Goal: Information Seeking & Learning: Compare options

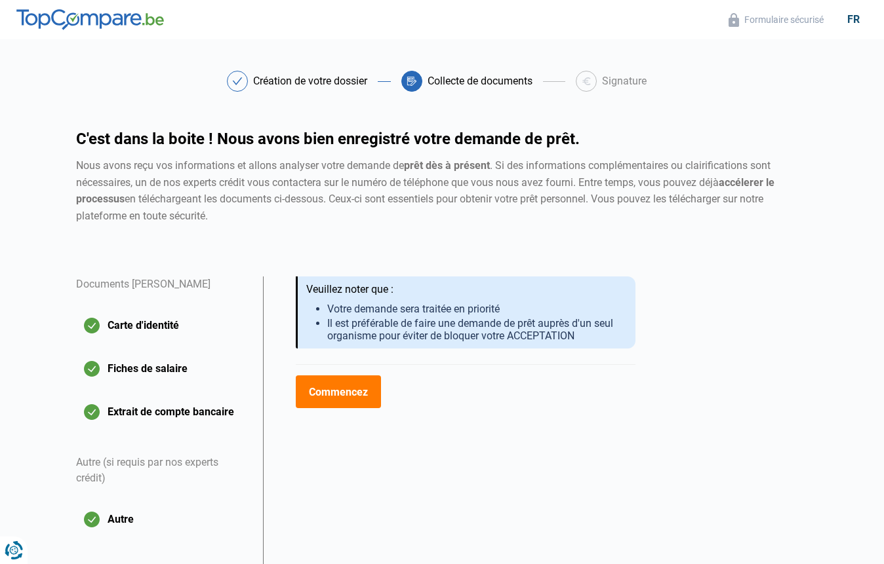
click at [45, 22] on img at bounding box center [89, 19] width 147 height 21
click at [140, 20] on img at bounding box center [89, 19] width 147 height 21
click at [152, 20] on img at bounding box center [89, 19] width 147 height 21
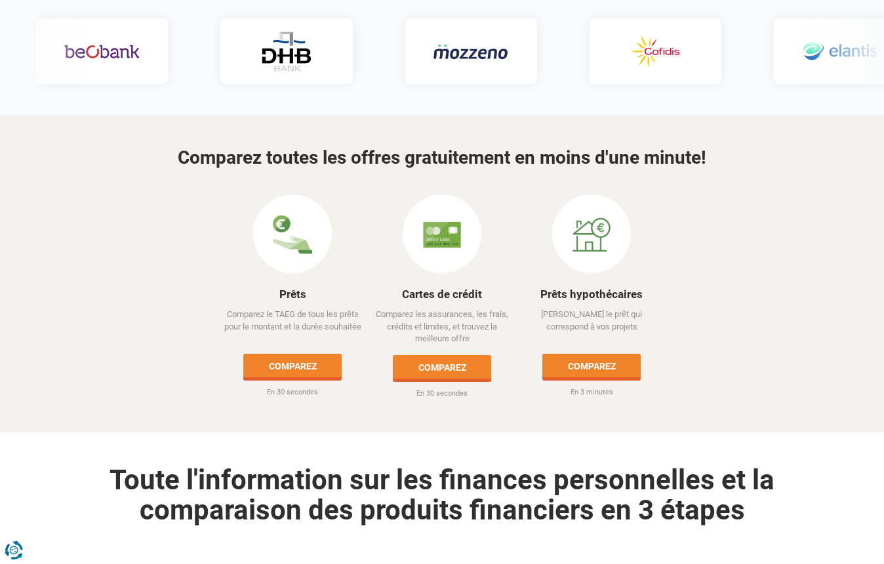
scroll to position [524, 0]
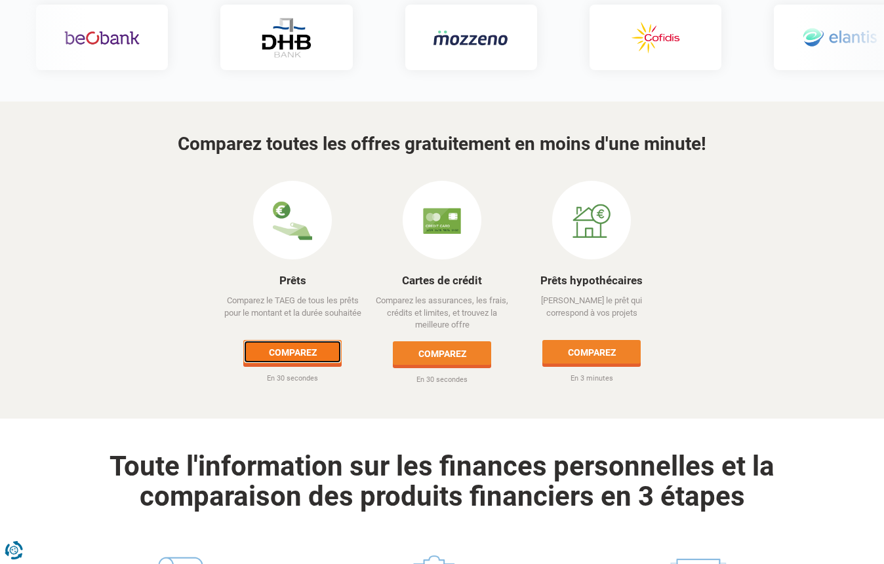
click at [286, 340] on link "Comparez" at bounding box center [292, 352] width 98 height 24
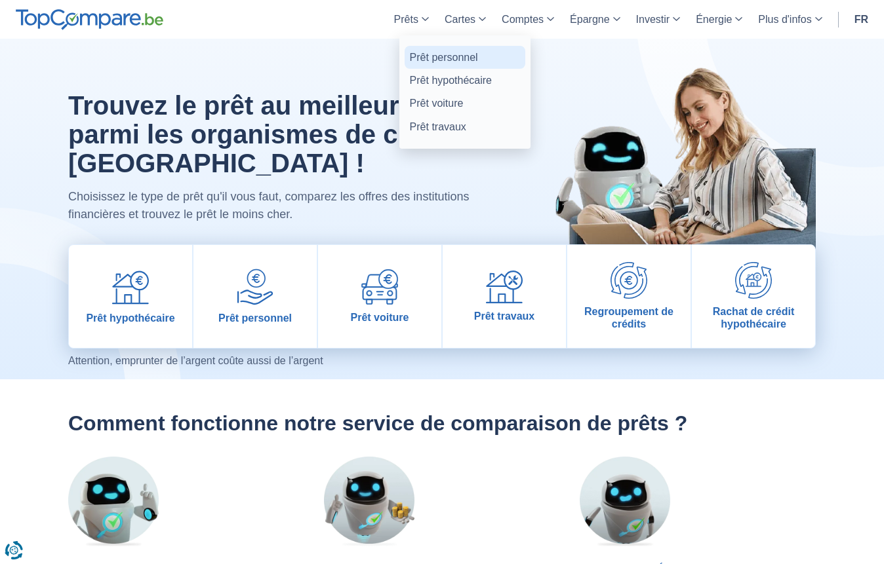
click at [427, 58] on link "Prêt personnel" at bounding box center [464, 57] width 121 height 23
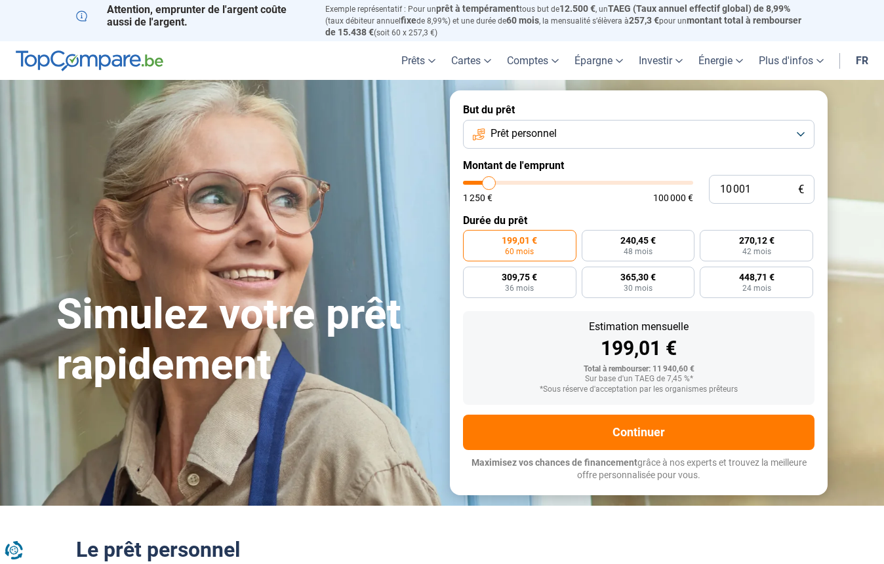
type input "10 750"
type input "10750"
type input "11 250"
type input "11250"
type input "13 250"
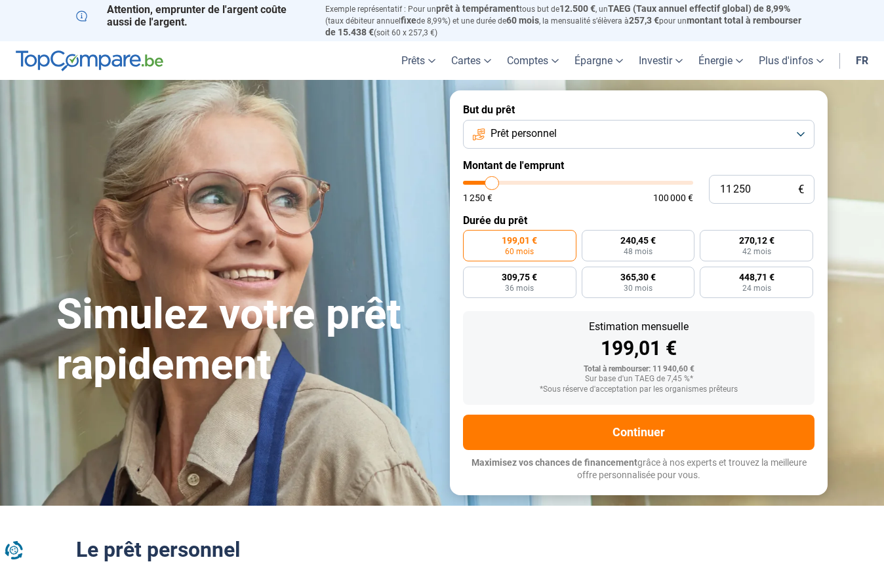
type input "13250"
type input "16 250"
type input "16250"
type input "21 000"
type input "21000"
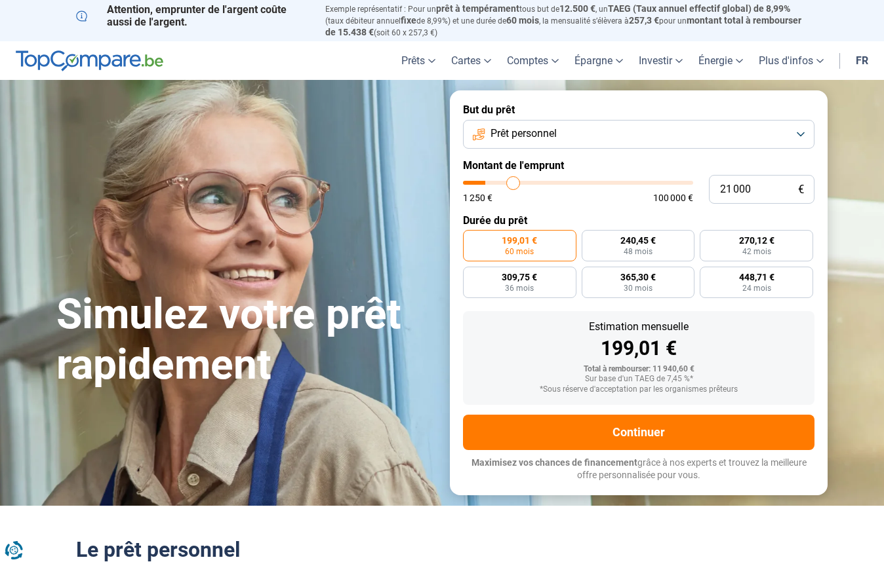
type input "25 500"
type input "25500"
type input "27 250"
type input "27250"
type input "27 500"
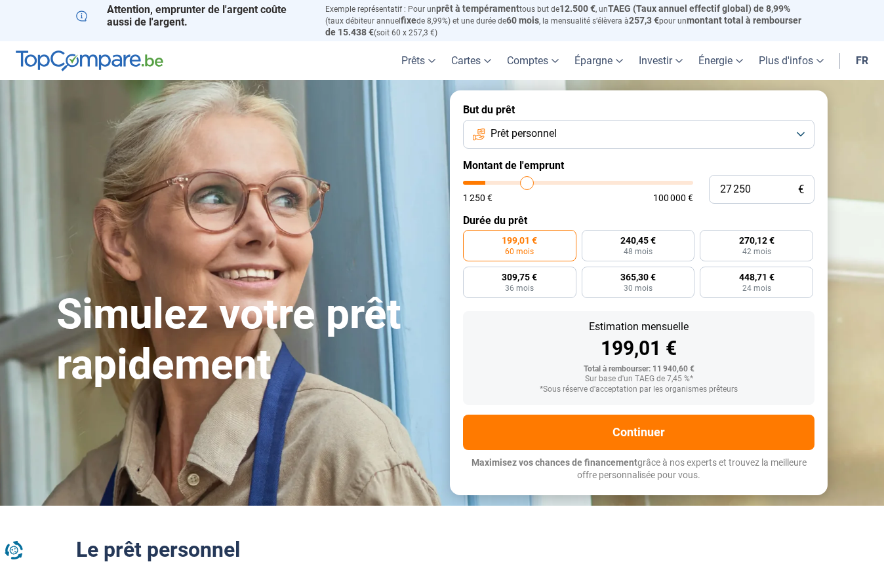
type input "27500"
type input "28 000"
type input "28000"
type input "29 500"
type input "29500"
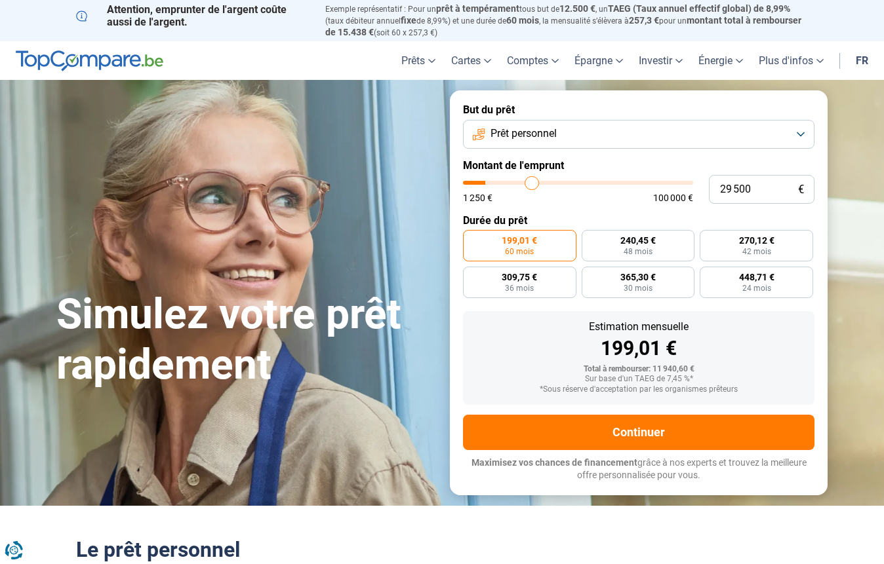
type input "30 250"
type input "30250"
type input "32 000"
type input "32000"
type input "34 500"
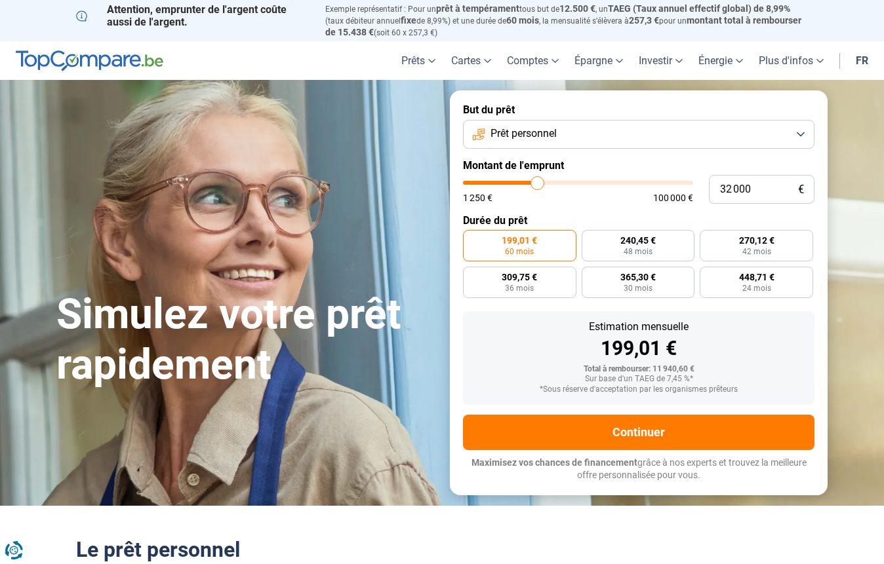
type input "34500"
type input "36 250"
type input "36250"
type input "37 750"
type input "37750"
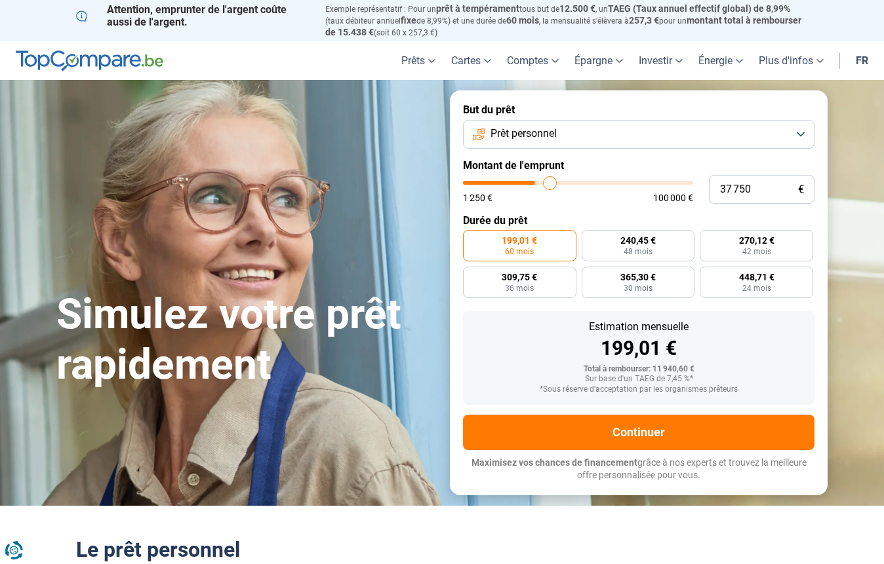
type input "39 000"
type input "39000"
type input "40 000"
type input "40000"
type input "40 750"
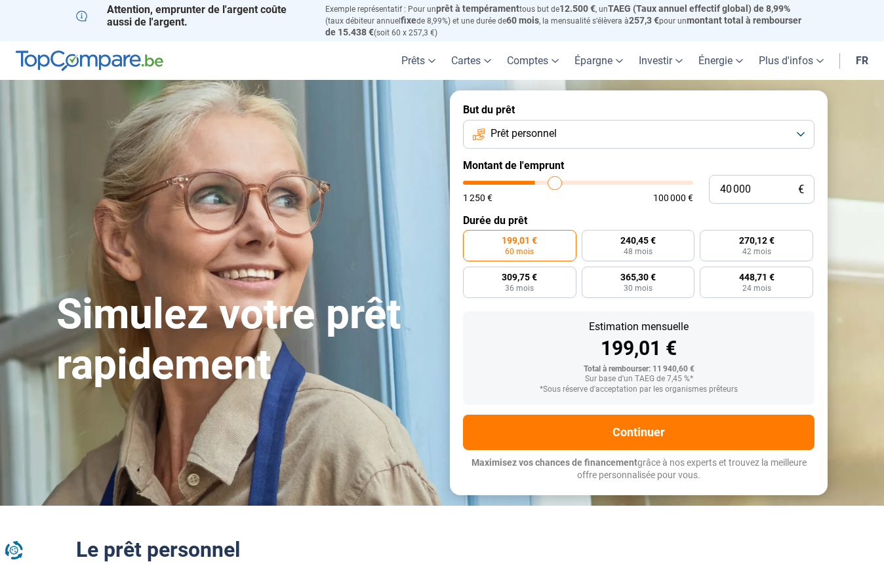
type input "40750"
type input "41 000"
type input "41000"
type input "41 750"
type input "41750"
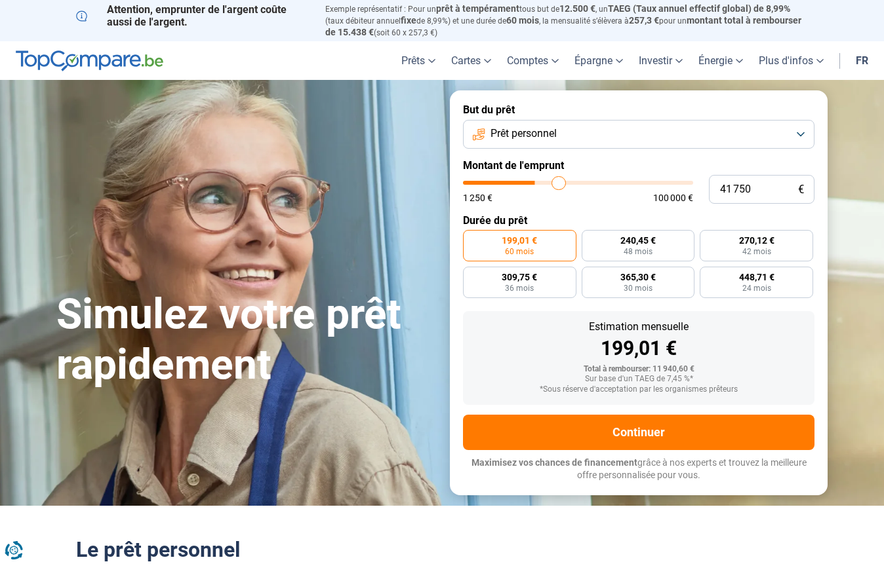
type input "42 000"
type input "42000"
type input "42 250"
type input "42250"
type input "42 000"
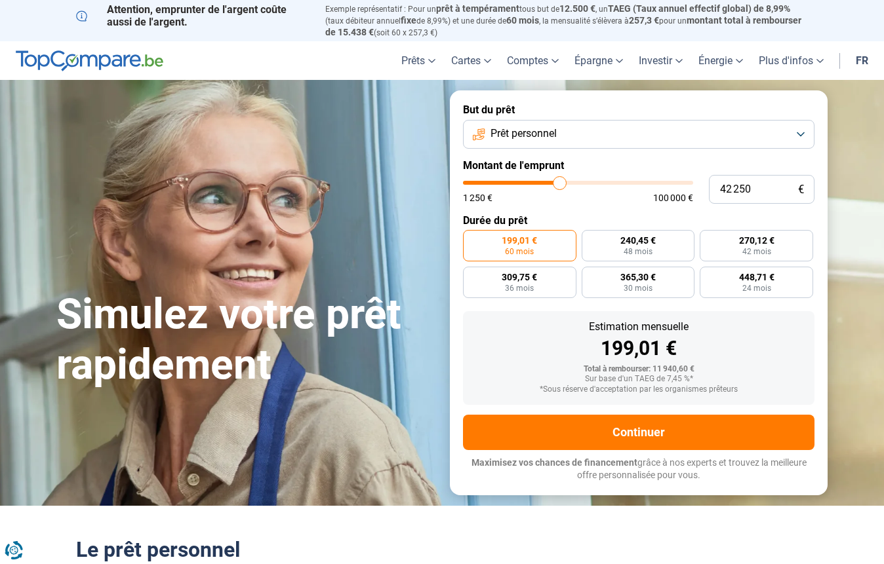
type input "42000"
type input "40 750"
type input "40750"
type input "40 500"
type input "40500"
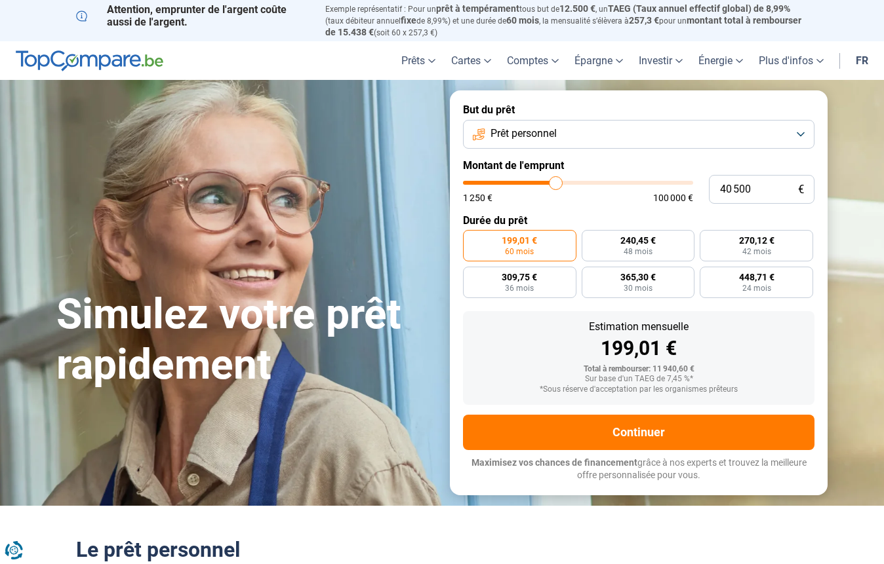
type input "39 250"
type input "39250"
type input "38 500"
type input "38500"
type input "37 750"
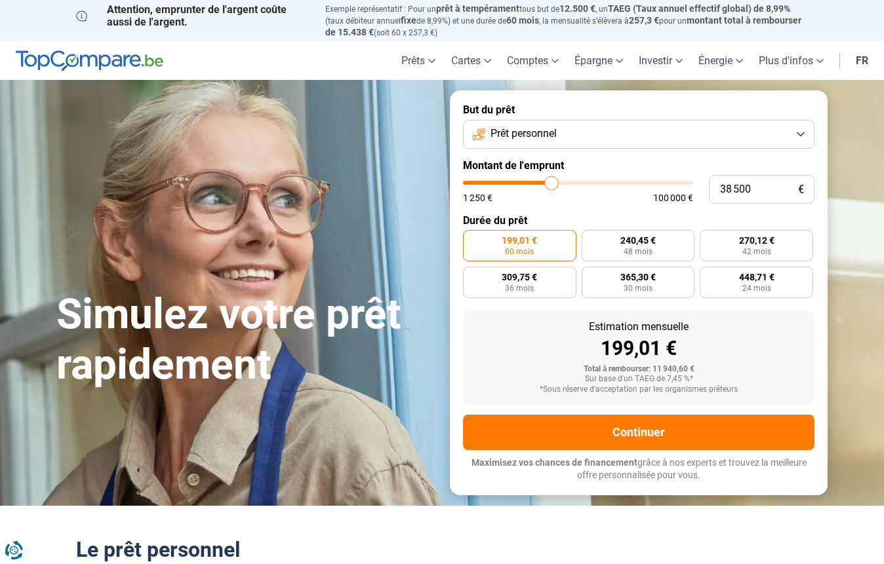
type input "37750"
type input "37 250"
type input "37250"
type input "36 500"
type input "36500"
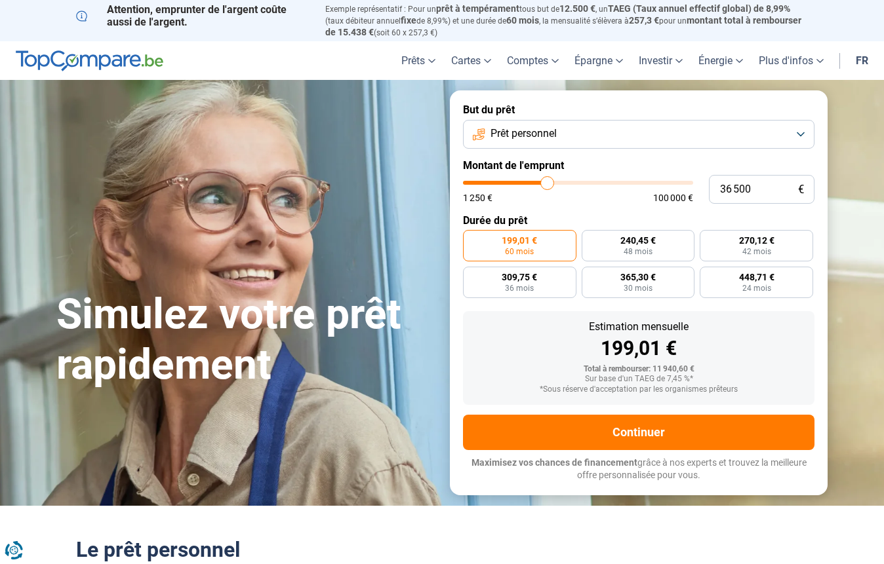
type input "36 250"
type input "36250"
type input "36 000"
type input "36000"
type input "35 750"
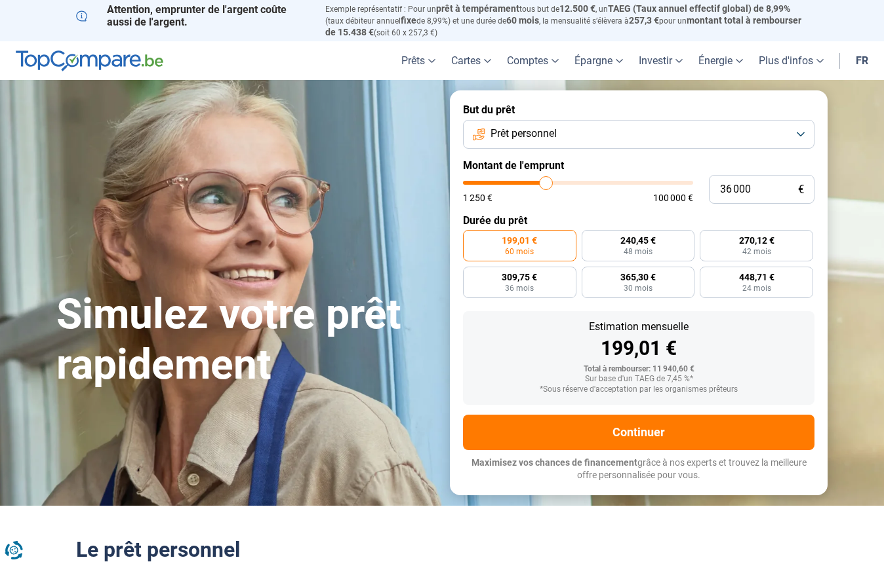
type input "35750"
type input "35 000"
type input "35000"
type input "34 750"
type input "34750"
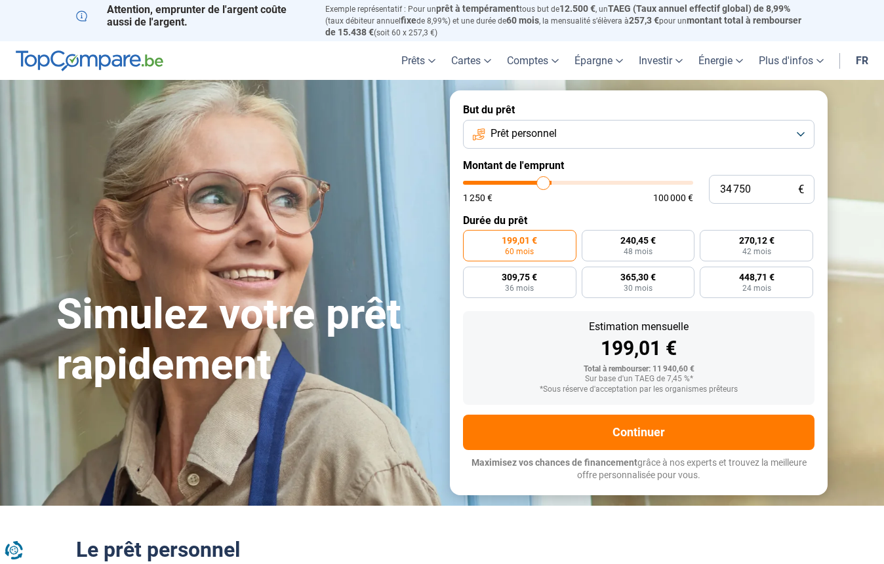
type input "34 250"
type input "34250"
type input "34 000"
type input "34000"
type input "33 500"
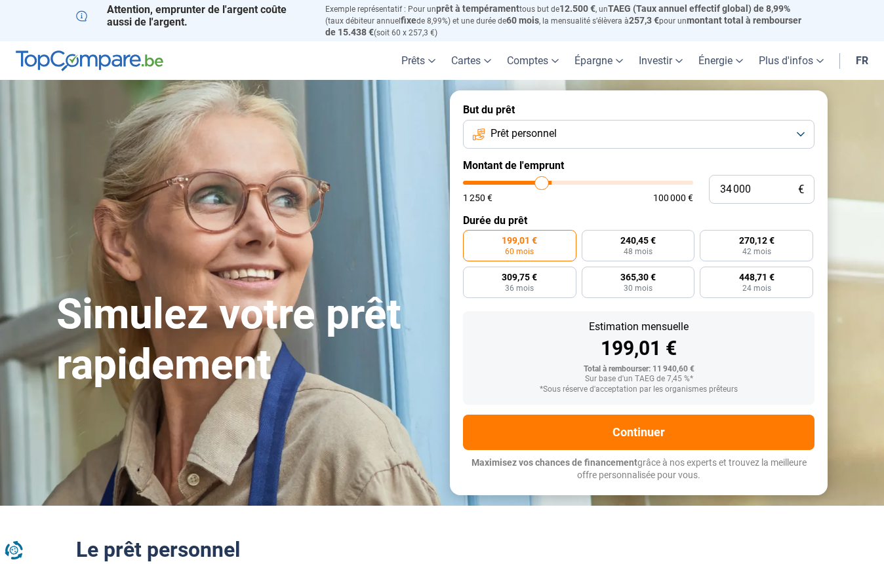
type input "33500"
type input "33 250"
type input "33250"
type input "33 000"
type input "33000"
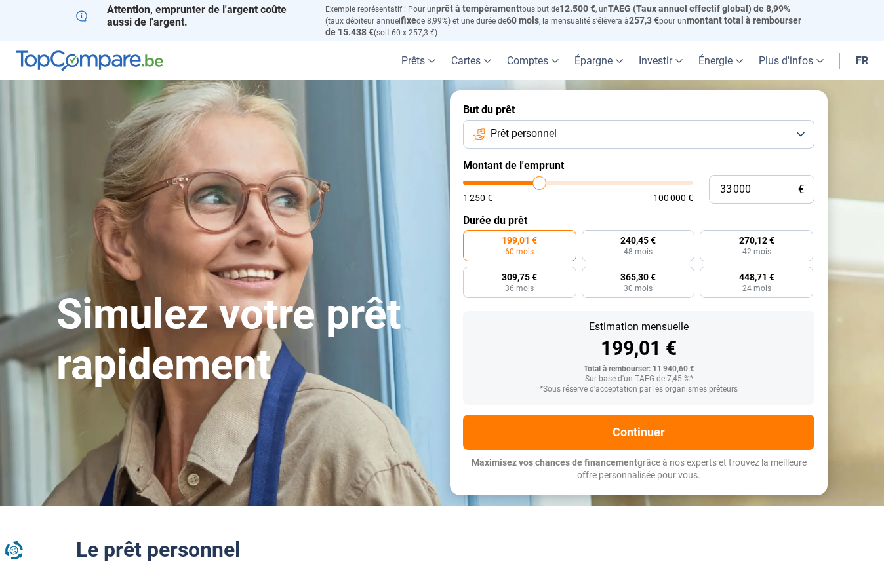
type input "32 750"
type input "32750"
type input "32 500"
type input "32500"
type input "32 000"
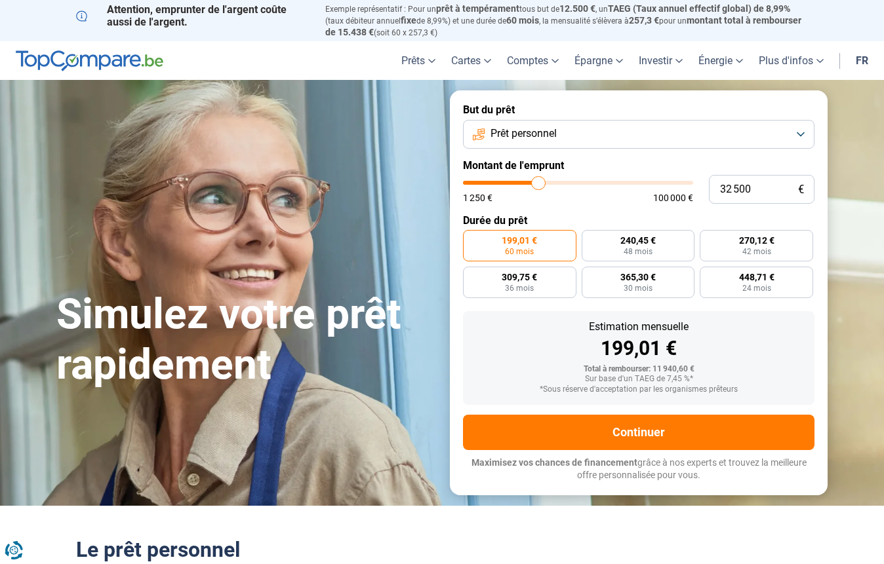
type input "32000"
type input "31 500"
type input "31500"
type input "31 250"
type input "31250"
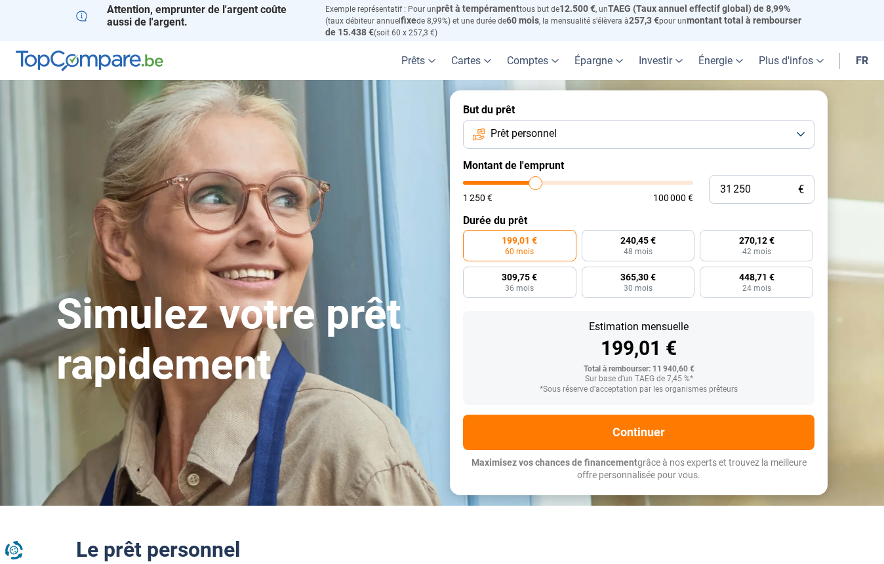
type input "31 000"
type input "31000"
type input "30 500"
type input "30500"
type input "30 250"
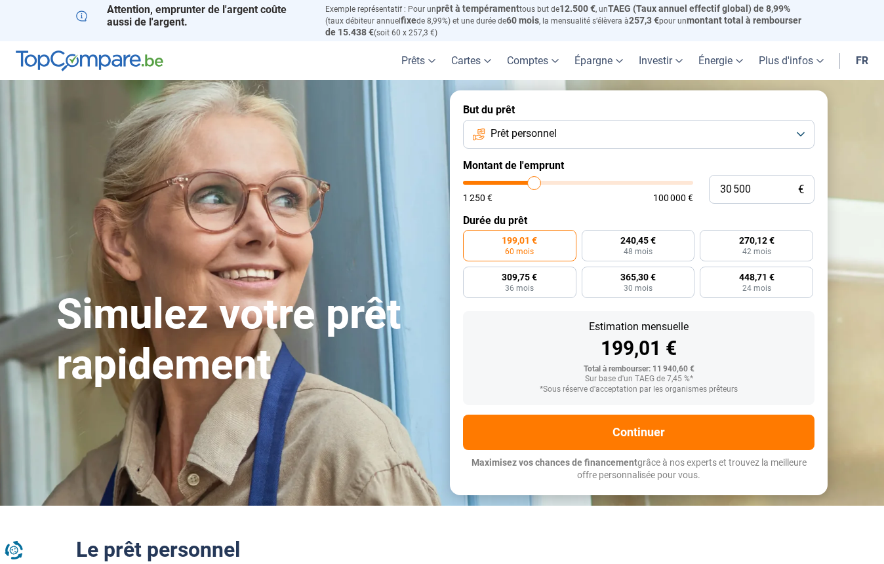
type input "30250"
type input "30 000"
type input "30000"
type input "29 750"
type input "29750"
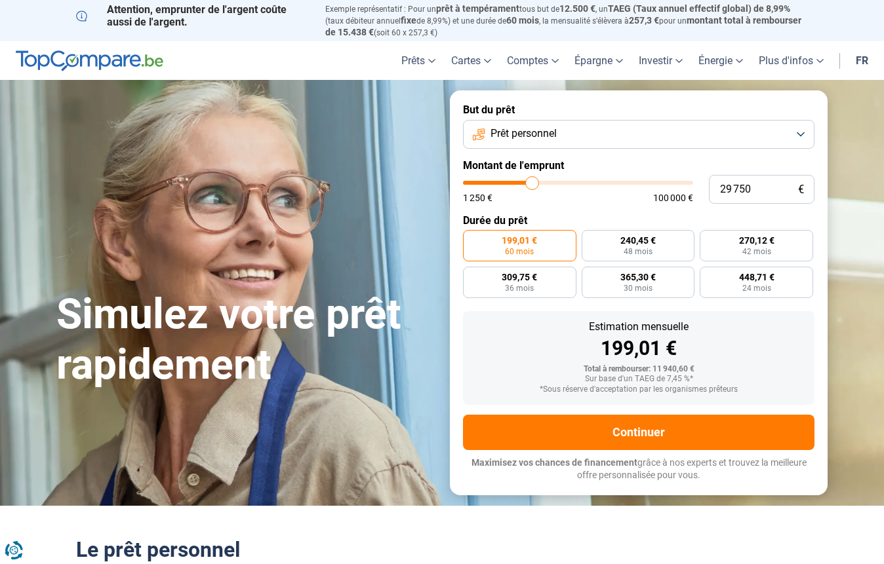
type input "29 000"
type input "29000"
type input "28 750"
type input "28750"
type input "28 500"
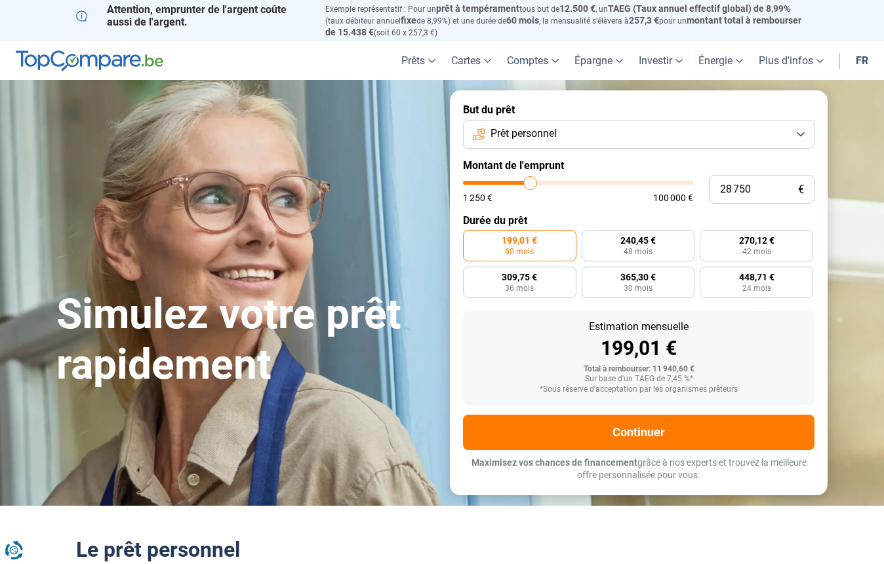
type input "28500"
type input "28 250"
type input "28250"
type input "28 000"
type input "28000"
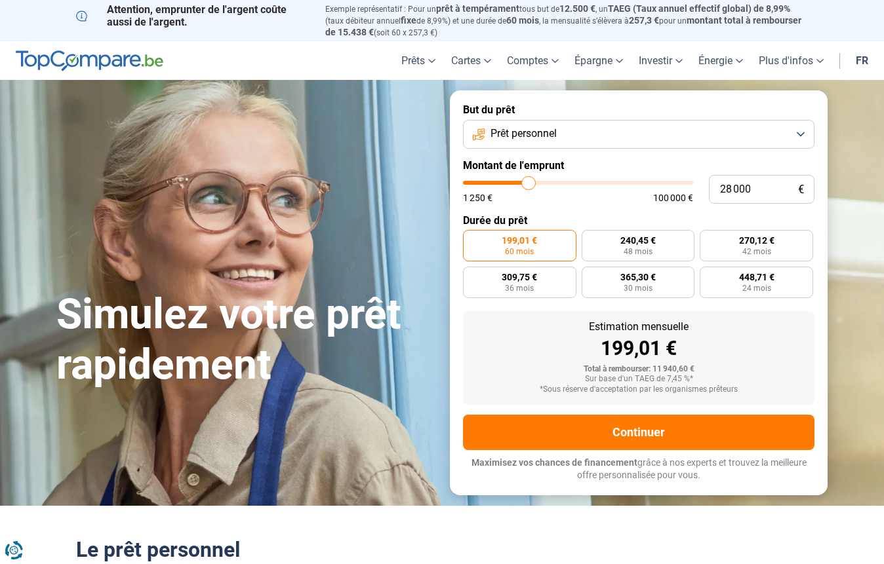
type input "27 500"
type input "27500"
type input "27 250"
type input "27250"
type input "27 000"
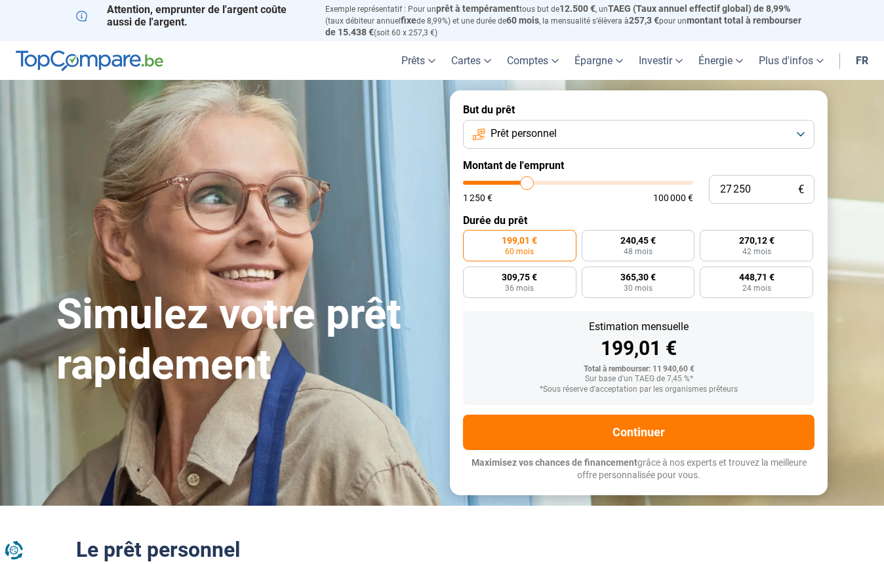
type input "27000"
type input "26 750"
type input "26750"
type input "26 500"
type input "26500"
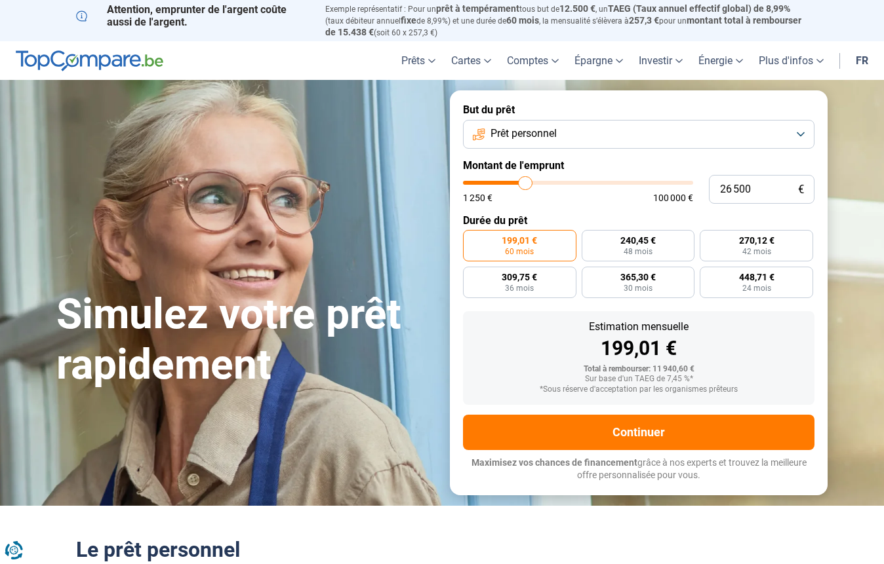
type input "26 000"
type input "26000"
type input "25 750"
type input "25750"
type input "25 500"
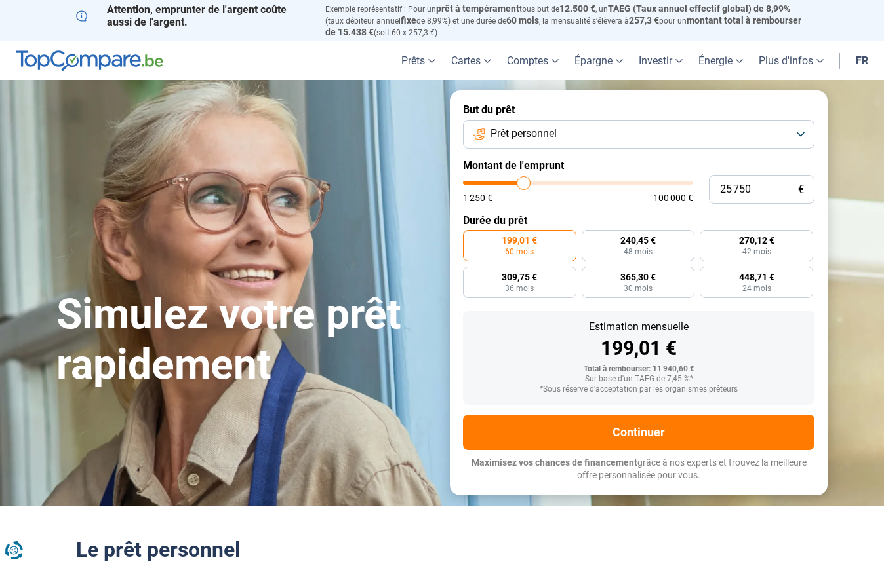
type input "25500"
type input "25 250"
type input "25250"
type input "25 000"
type input "25000"
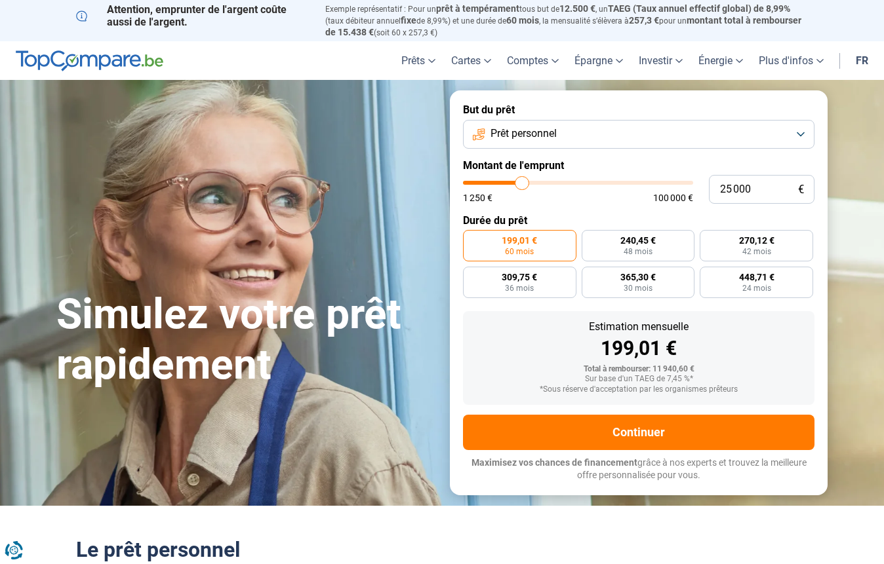
type input "24 500"
type input "24500"
type input "25 000"
type input "25000"
type input "25 250"
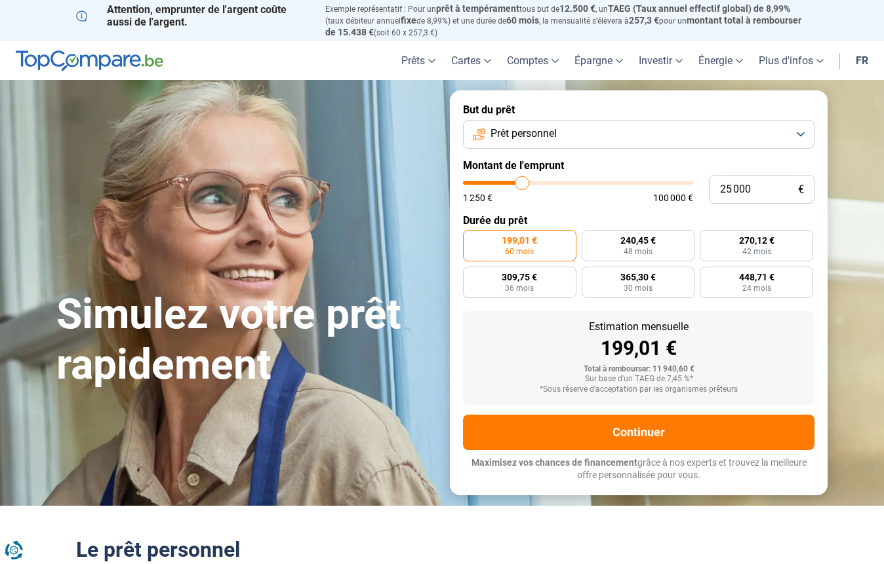
type input "25250"
type input "25 000"
type input "25000"
type input "24 500"
type input "24500"
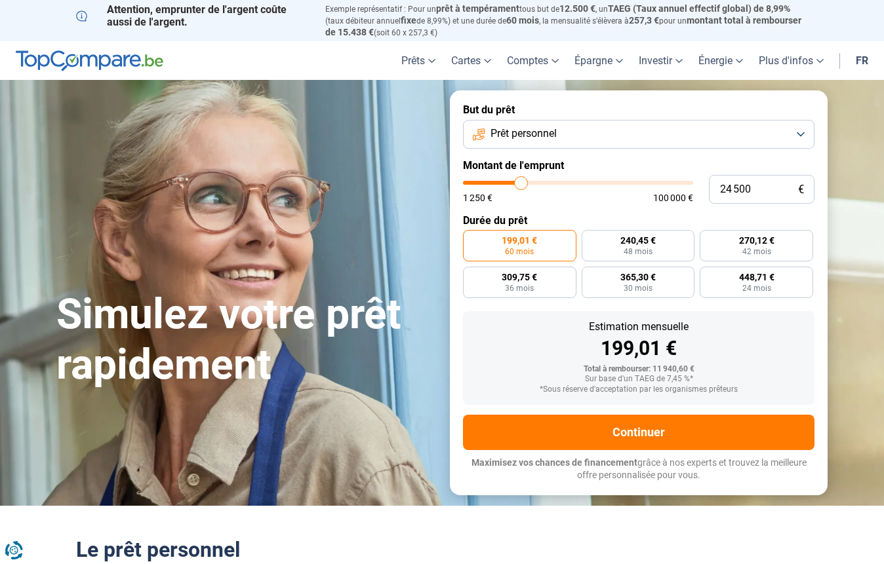
type input "24 250"
type input "24250"
type input "24 500"
type input "24500"
type input "25 000"
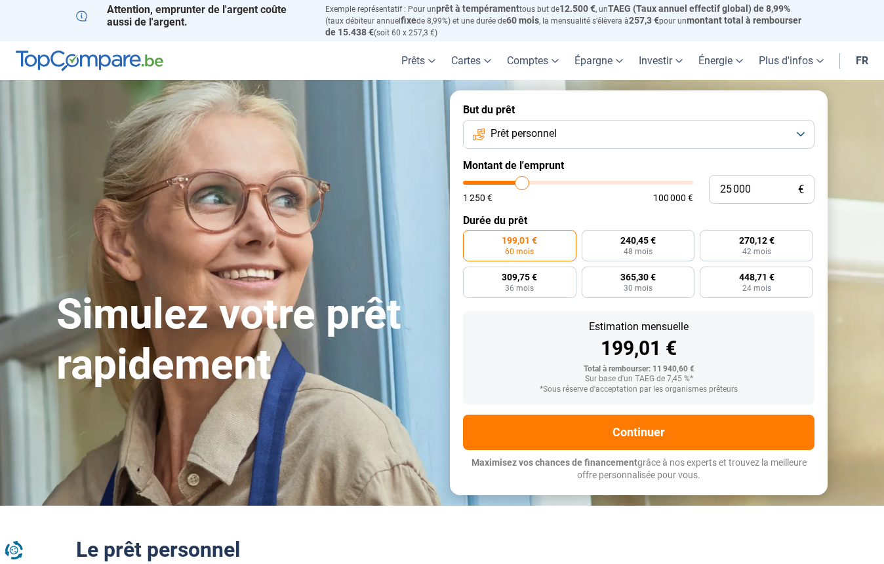
drag, startPoint x: 492, startPoint y: 180, endPoint x: 522, endPoint y: 182, distance: 30.2
type input "25000"
click at [522, 182] on input "range" at bounding box center [578, 183] width 230 height 4
radio input "false"
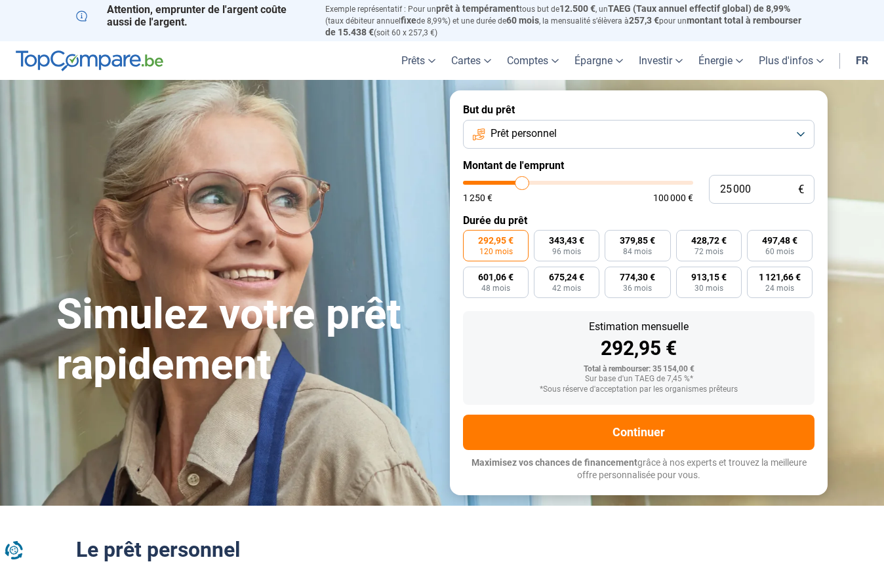
click at [497, 242] on span "292,95 €" at bounding box center [495, 240] width 35 height 9
click at [471, 239] on input "292,95 € 120 mois" at bounding box center [467, 234] width 9 height 9
